Goal: Task Accomplishment & Management: Use online tool/utility

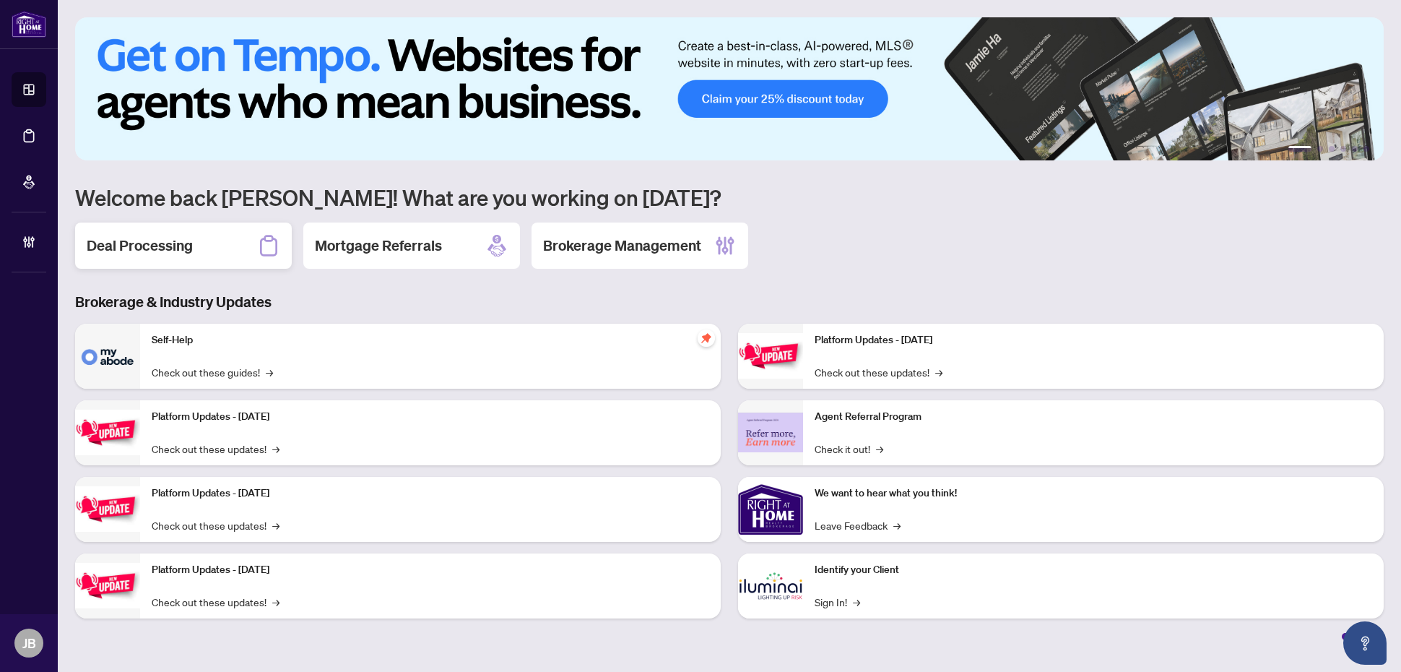
click at [85, 245] on div "Deal Processing" at bounding box center [183, 245] width 217 height 46
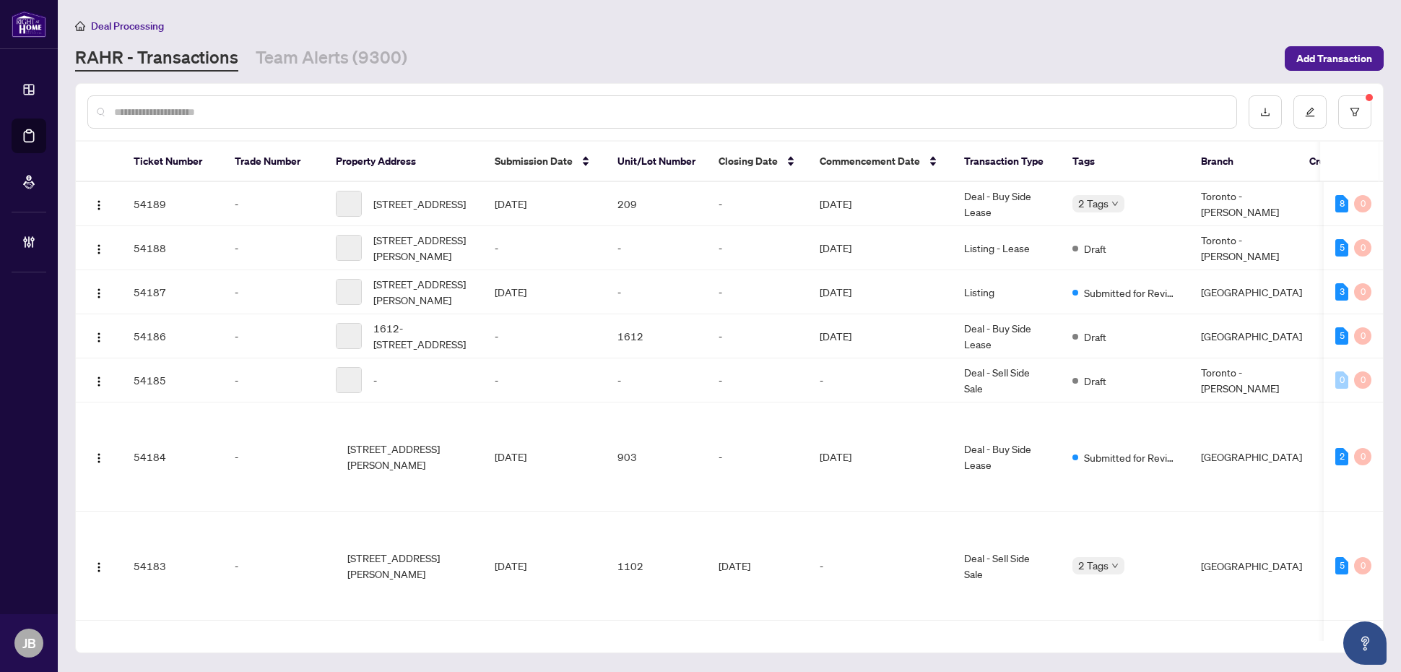
click at [233, 110] on input "text" at bounding box center [669, 112] width 1111 height 16
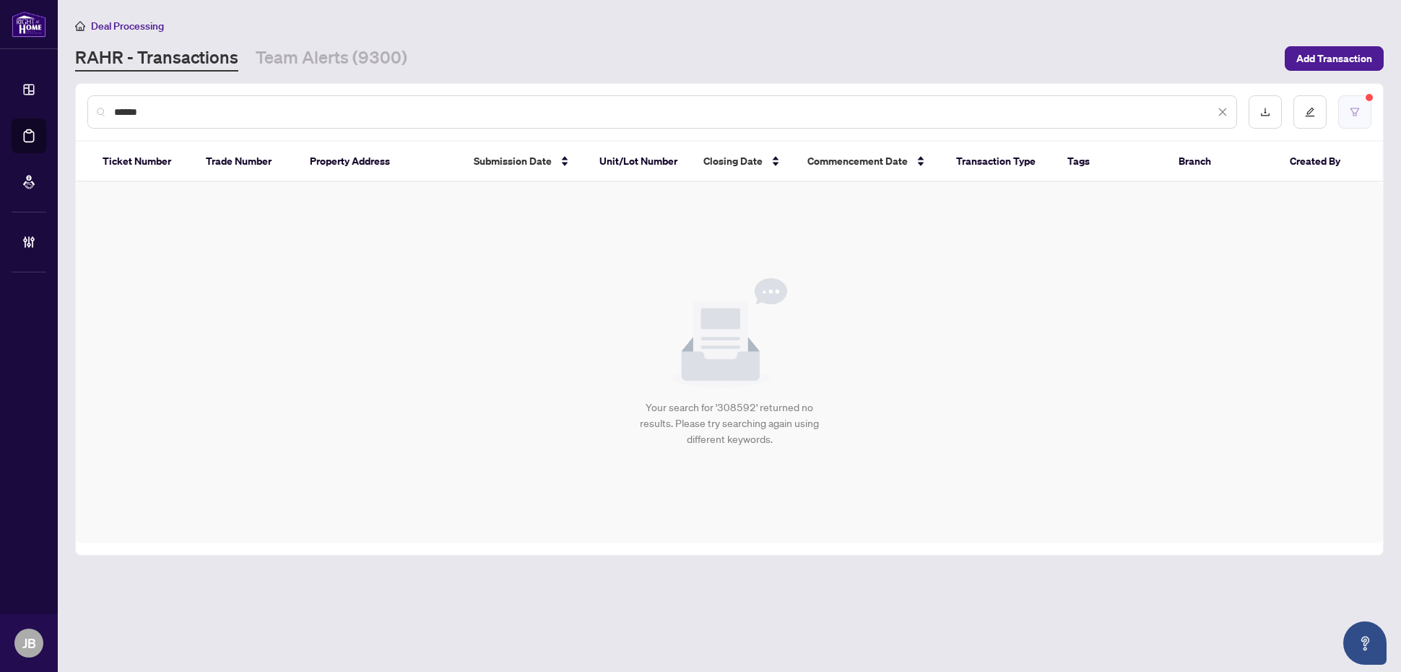
click at [1357, 113] on icon "filter" at bounding box center [1355, 112] width 10 height 10
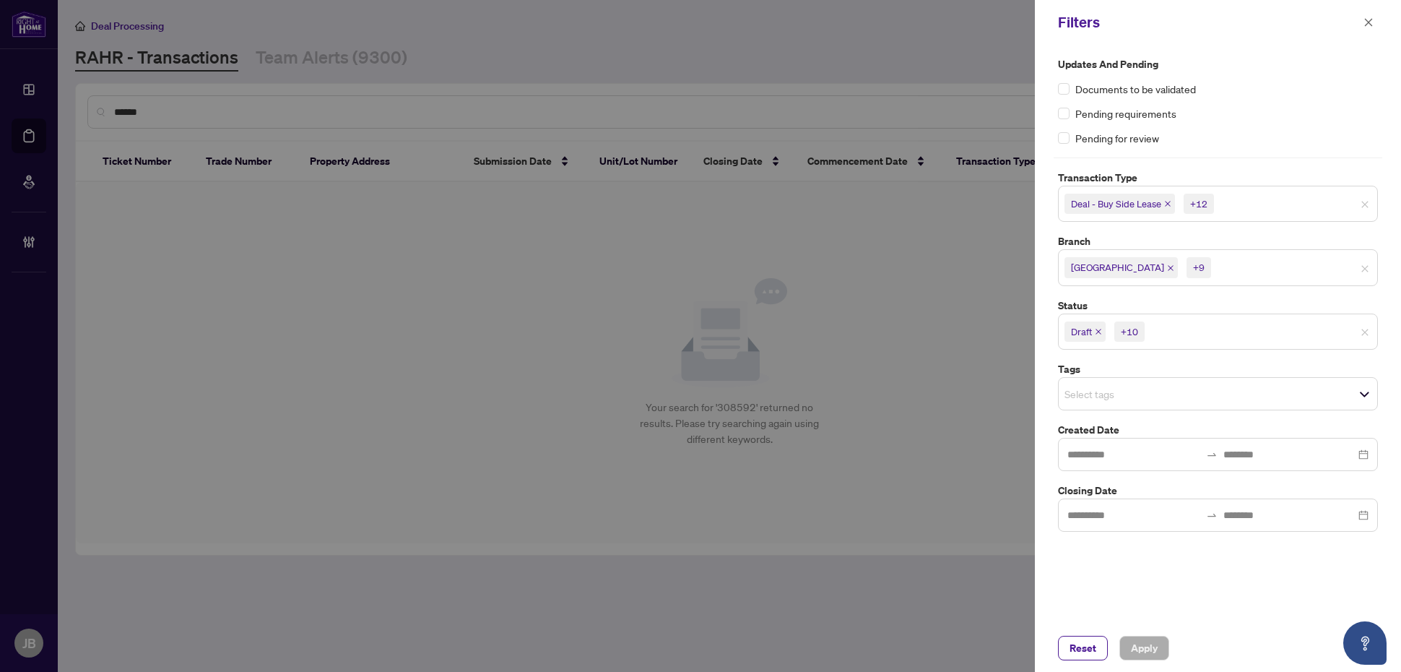
click at [1228, 336] on input "search" at bounding box center [1197, 331] width 101 height 17
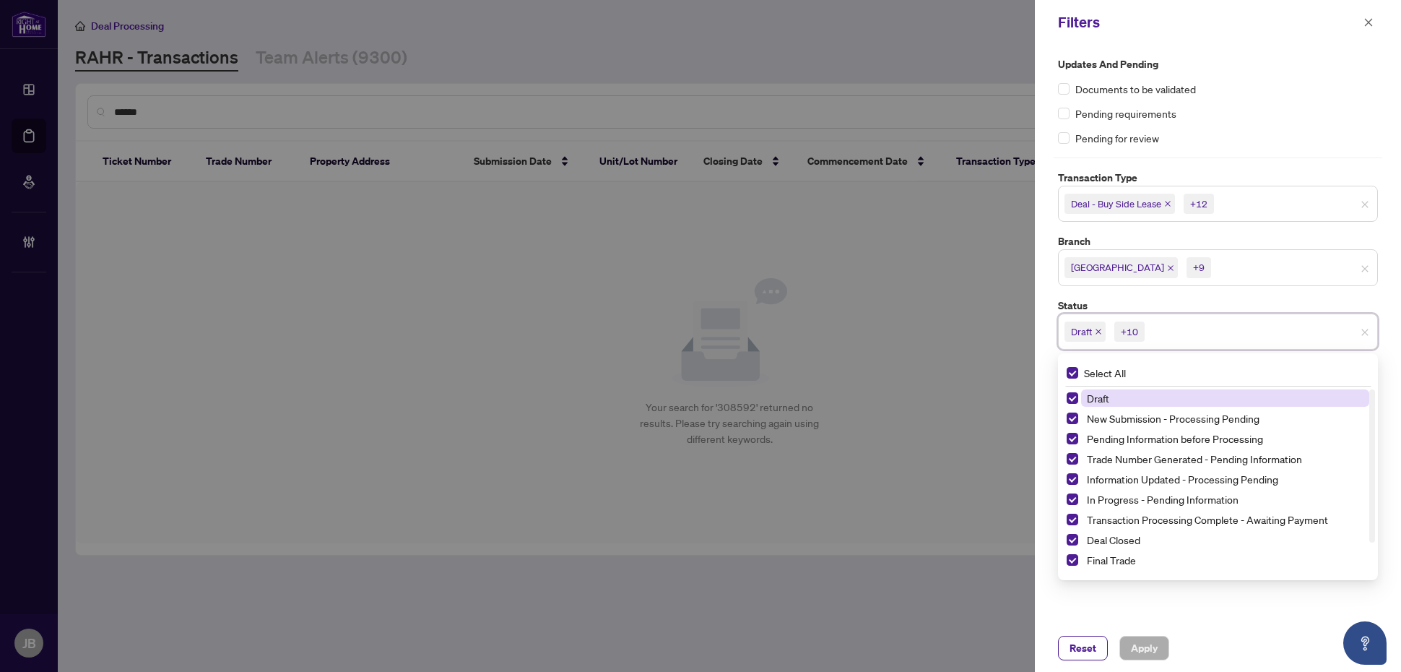
click at [1228, 279] on span "Richmond Hill +9" at bounding box center [1218, 267] width 318 height 23
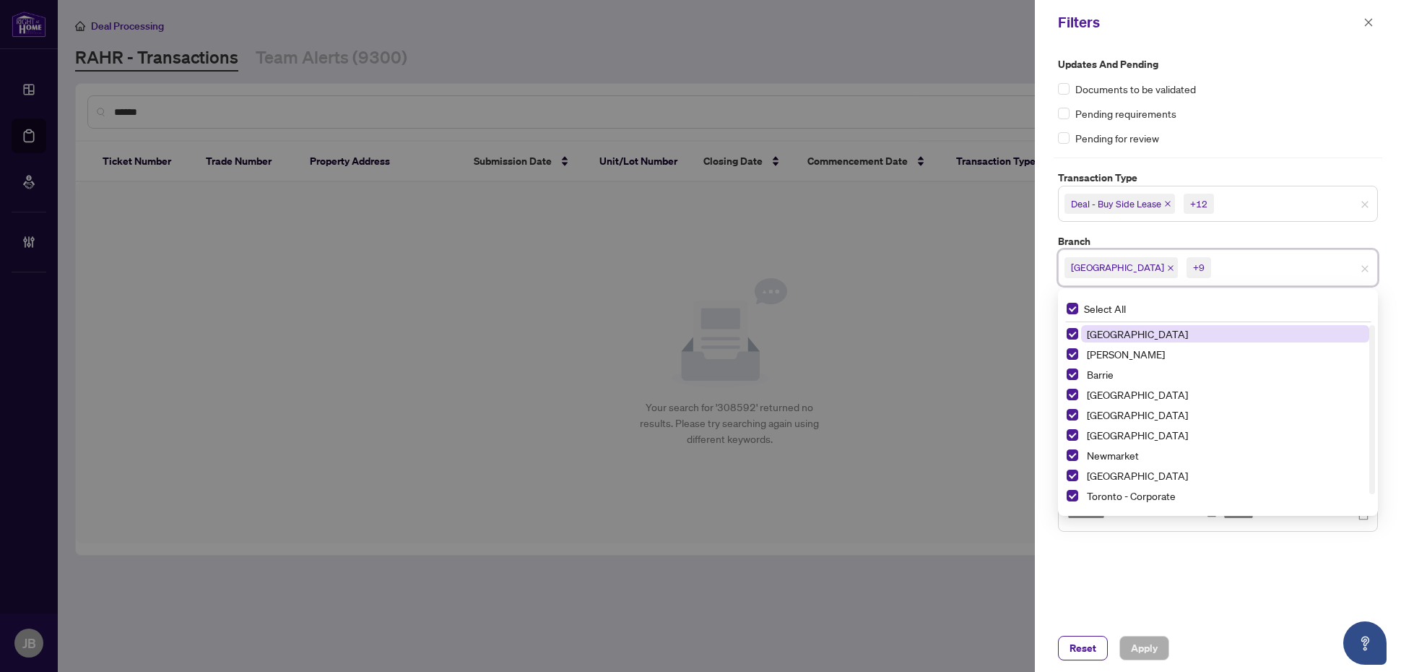
click at [1047, 283] on div "Updates and Pending Documents to be validated Pending requirements Pending for …" at bounding box center [1218, 334] width 366 height 579
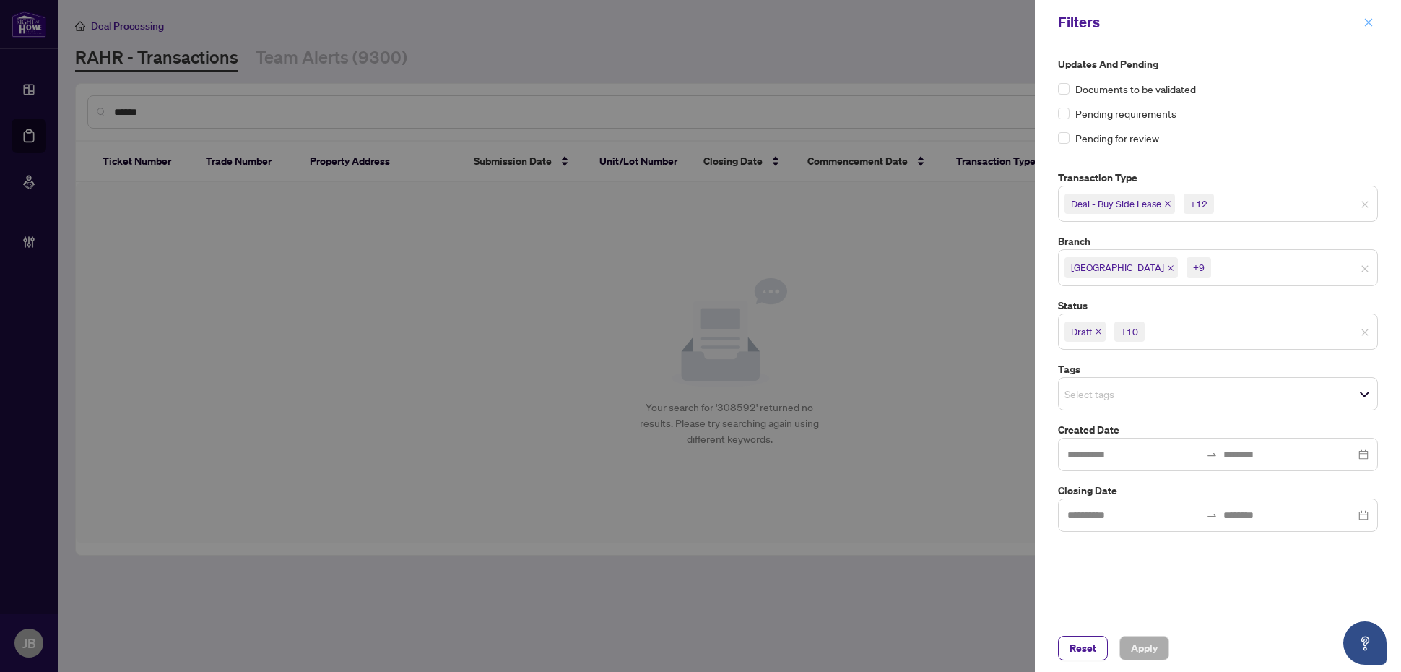
click at [1367, 19] on icon "close" at bounding box center [1368, 22] width 10 height 10
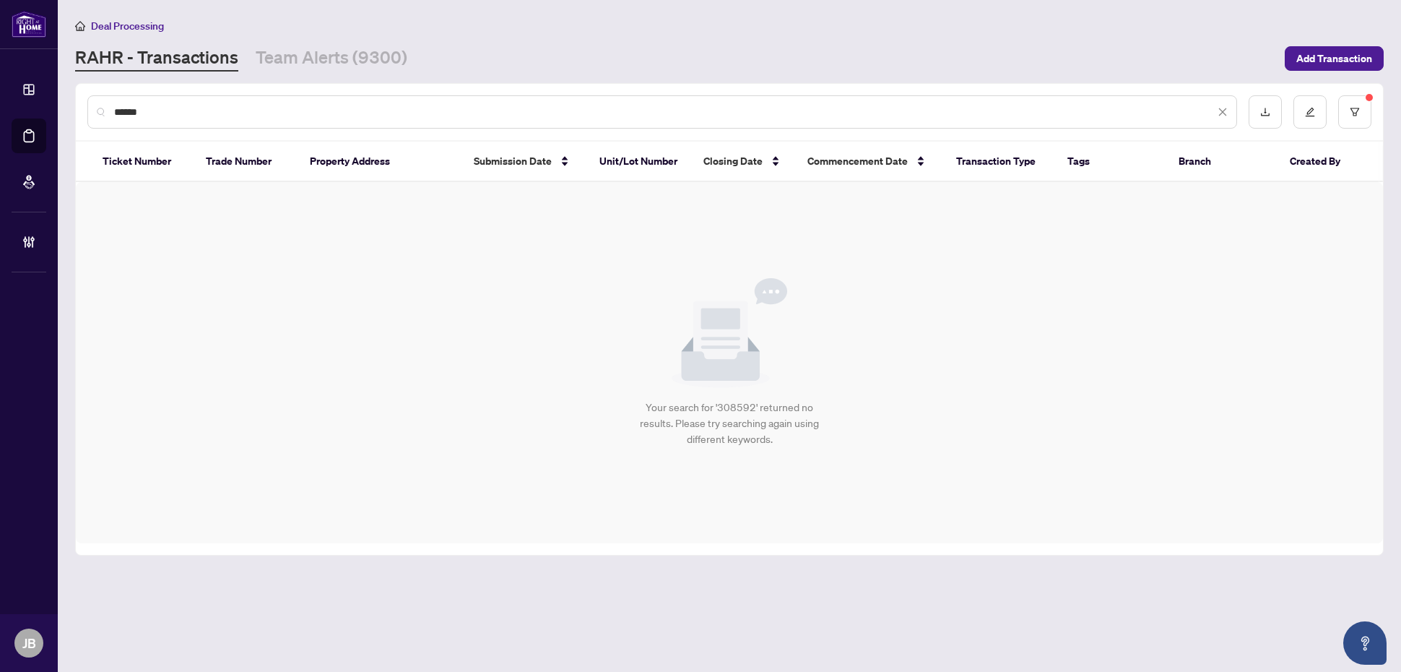
drag, startPoint x: 150, startPoint y: 113, endPoint x: 78, endPoint y: 109, distance: 72.3
click at [78, 109] on div "******" at bounding box center [729, 112] width 1307 height 56
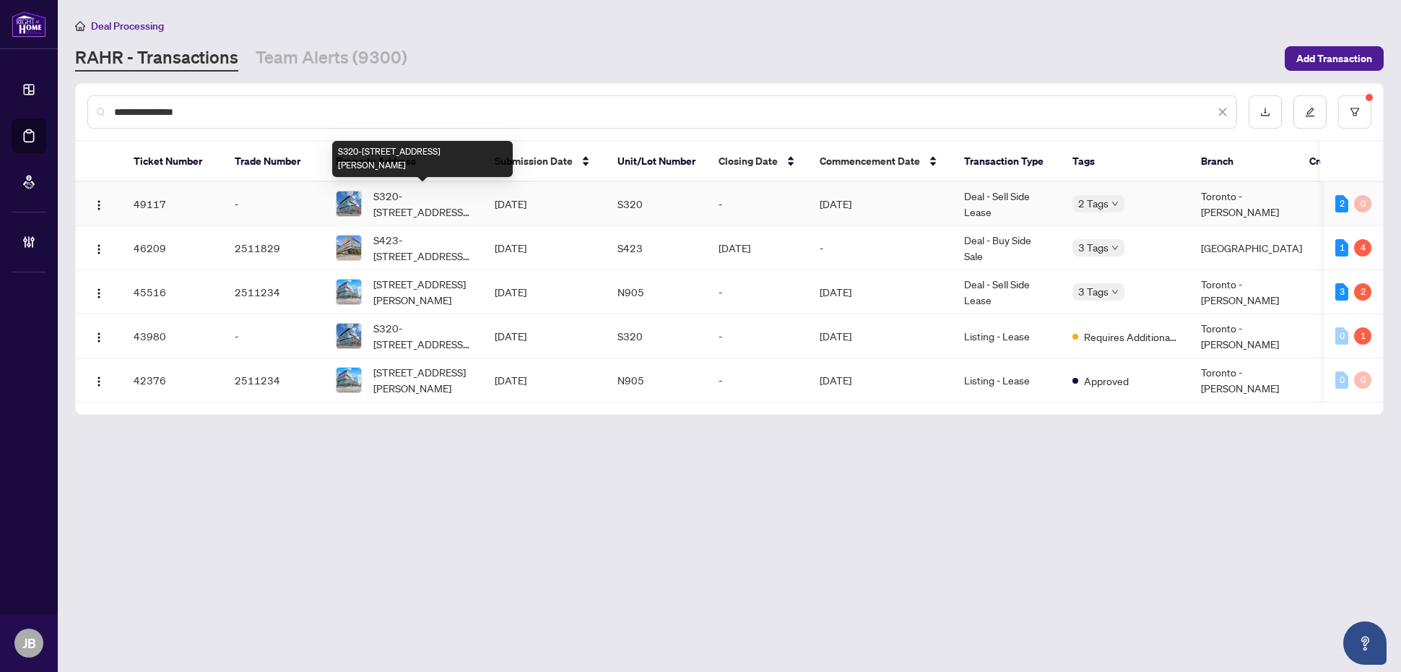
type input "**********"
click at [428, 204] on span "S320-35 Rolling Mills Rd, Toronto, Ontario M5A 0V6, Canada" at bounding box center [422, 204] width 98 height 32
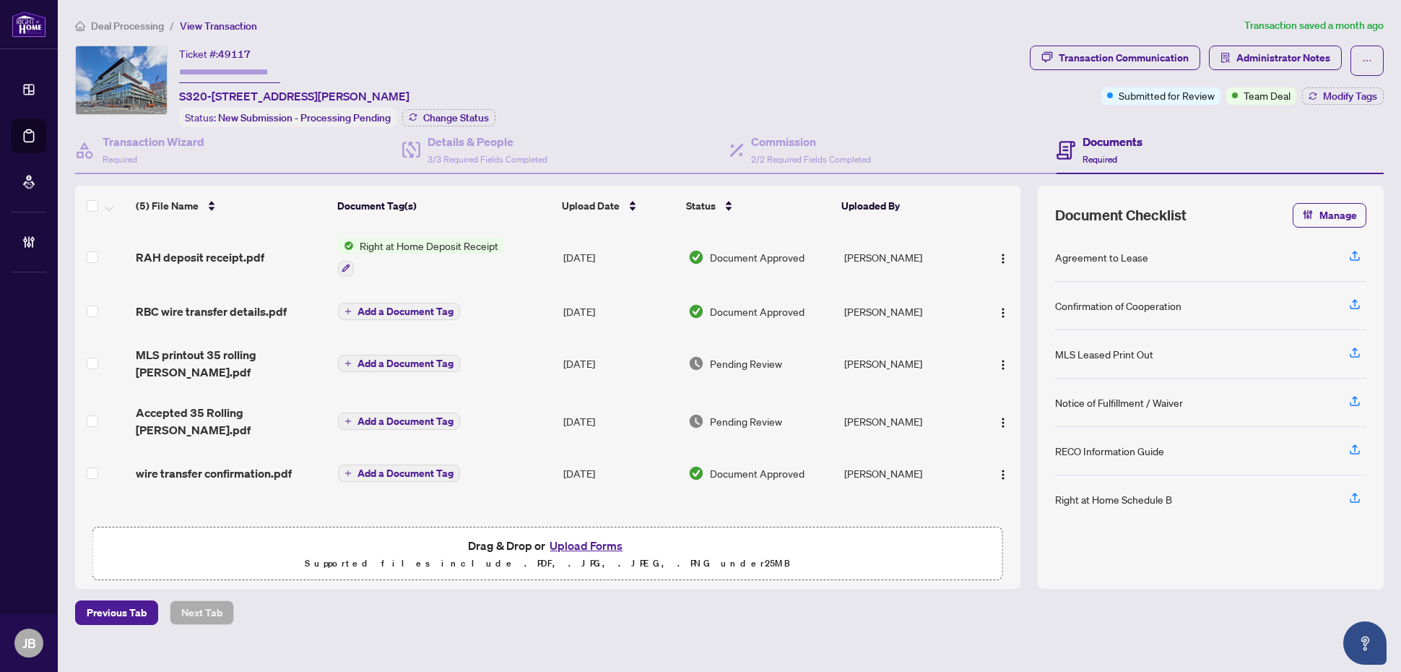
click at [726, 251] on span "Document Approved" at bounding box center [757, 257] width 95 height 16
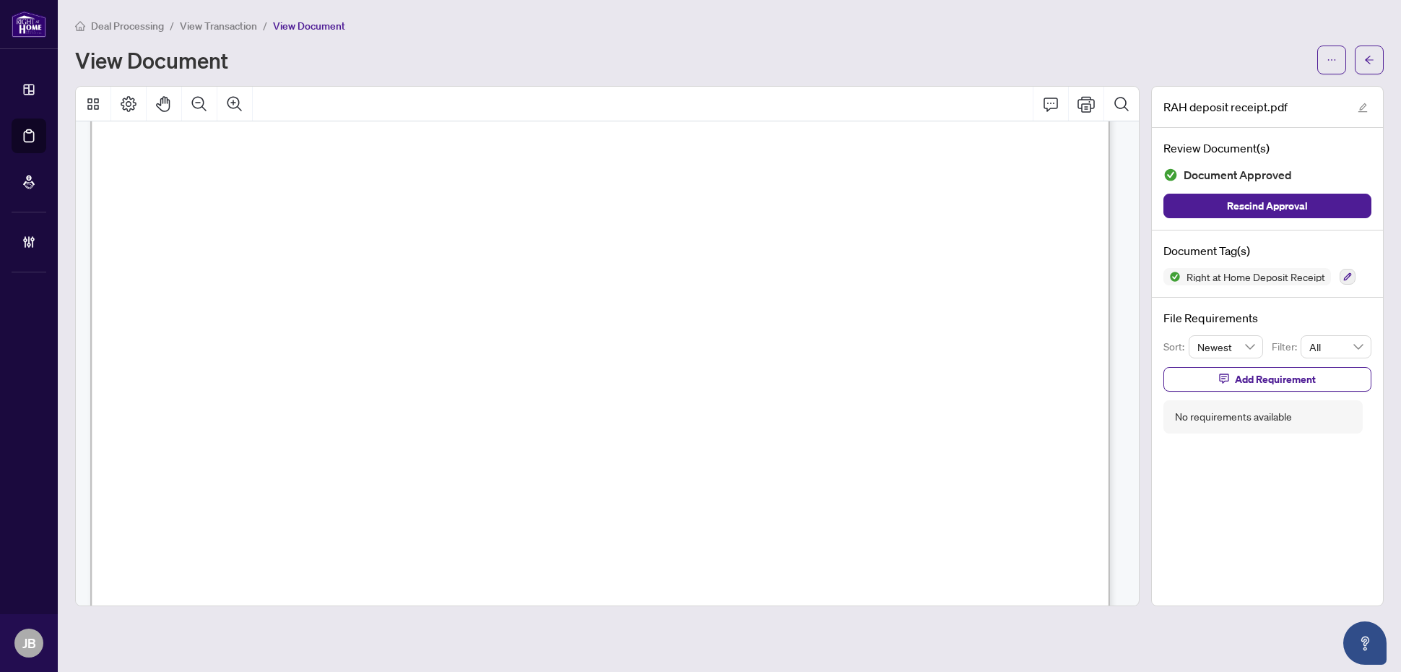
scroll to position [361, 0]
drag, startPoint x: 419, startPoint y: 374, endPoint x: 174, endPoint y: 390, distance: 245.3
